Goal: Navigation & Orientation: Find specific page/section

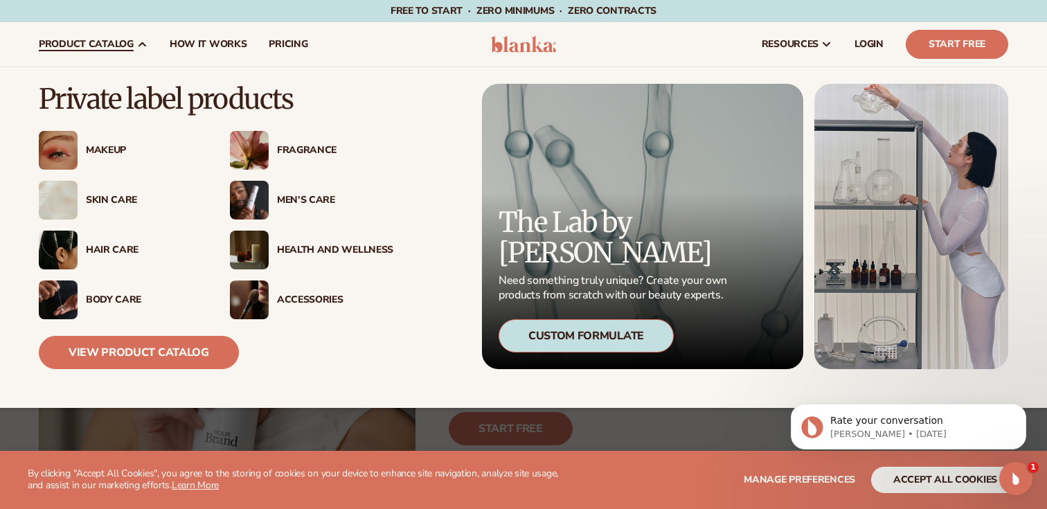
click at [239, 145] on img at bounding box center [249, 150] width 39 height 39
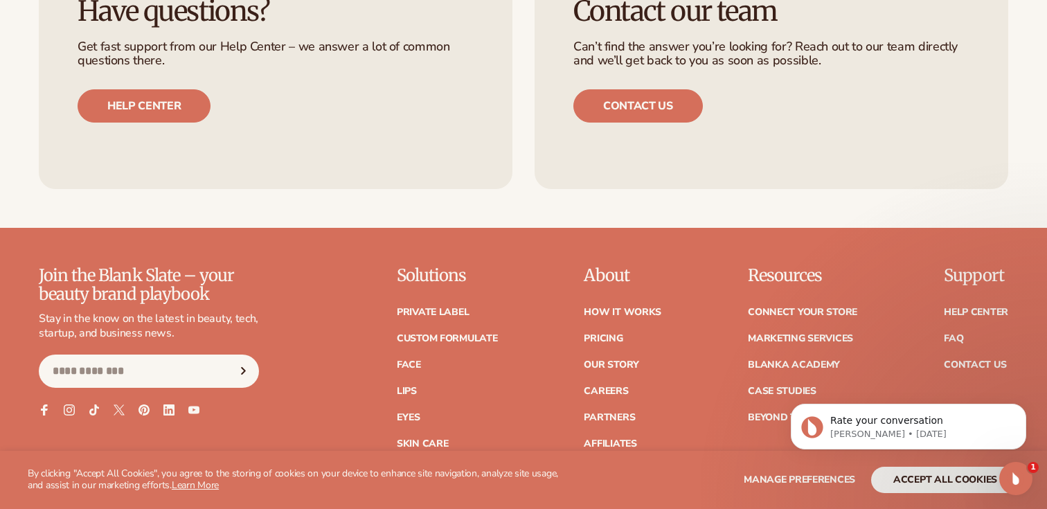
scroll to position [2308, 0]
